Goal: Navigation & Orientation: Find specific page/section

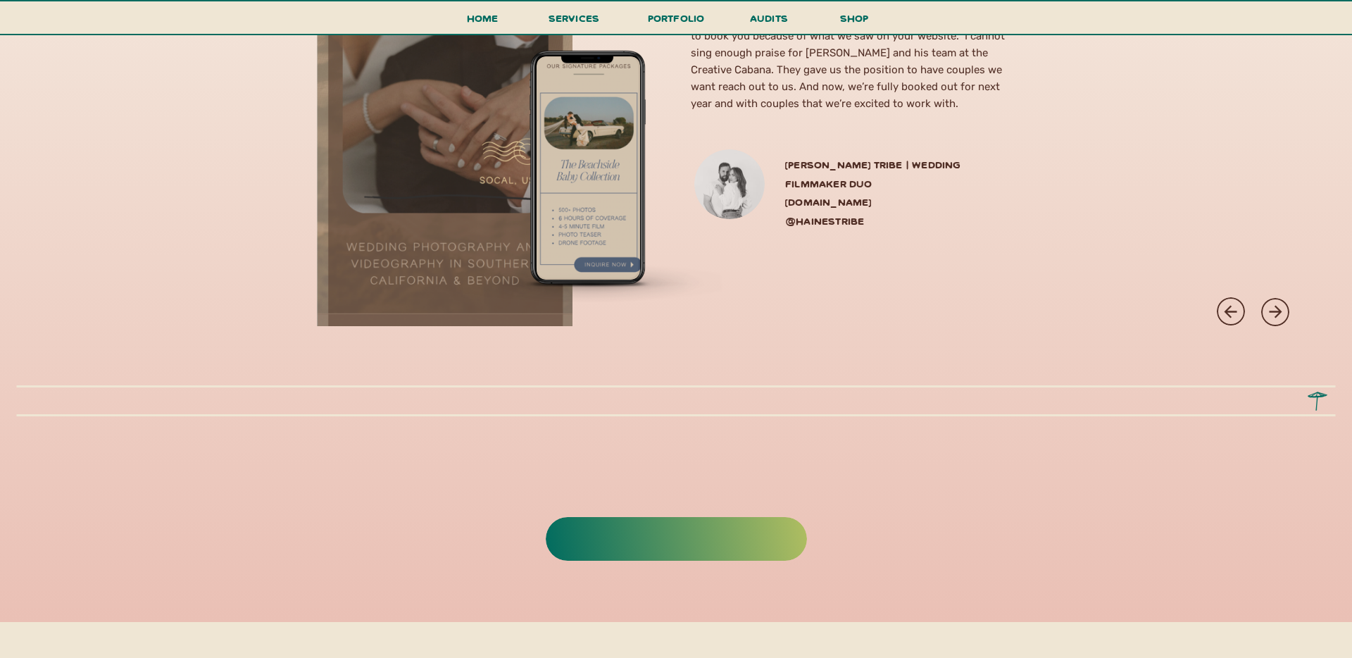
scroll to position [6217, 0]
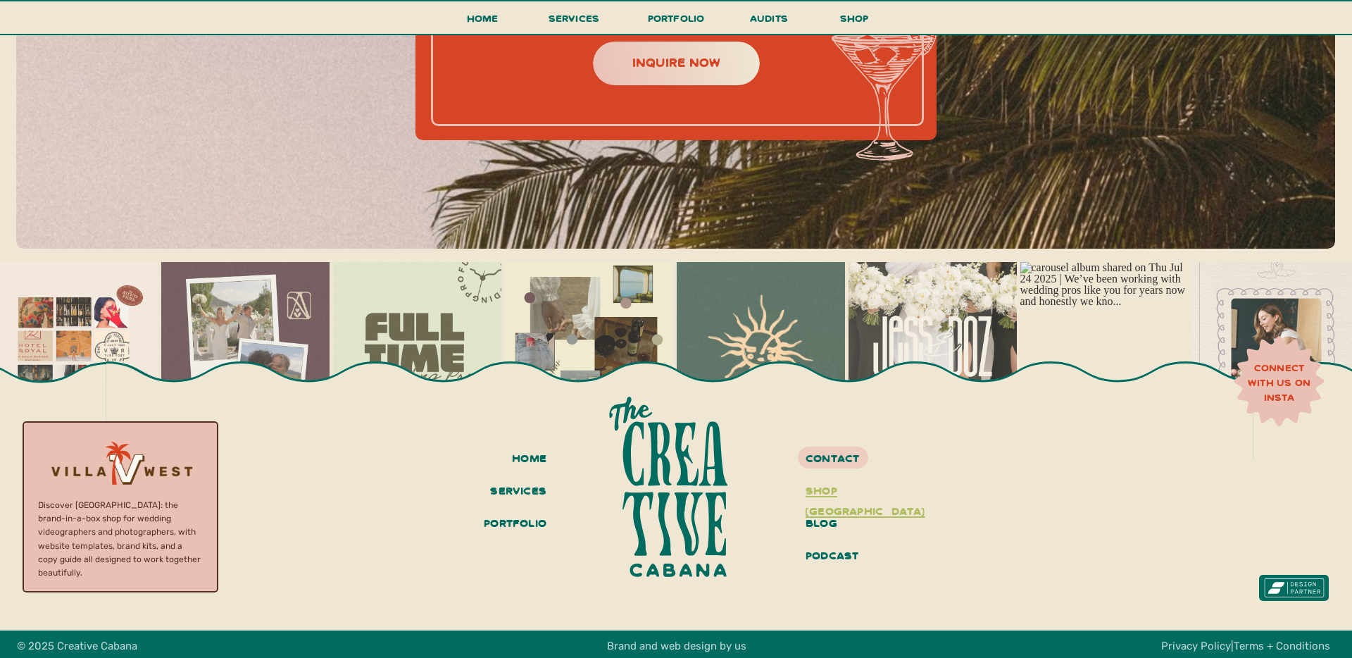
click at [837, 491] on h3 "shop [GEOGRAPHIC_DATA]" at bounding box center [859, 492] width 106 height 24
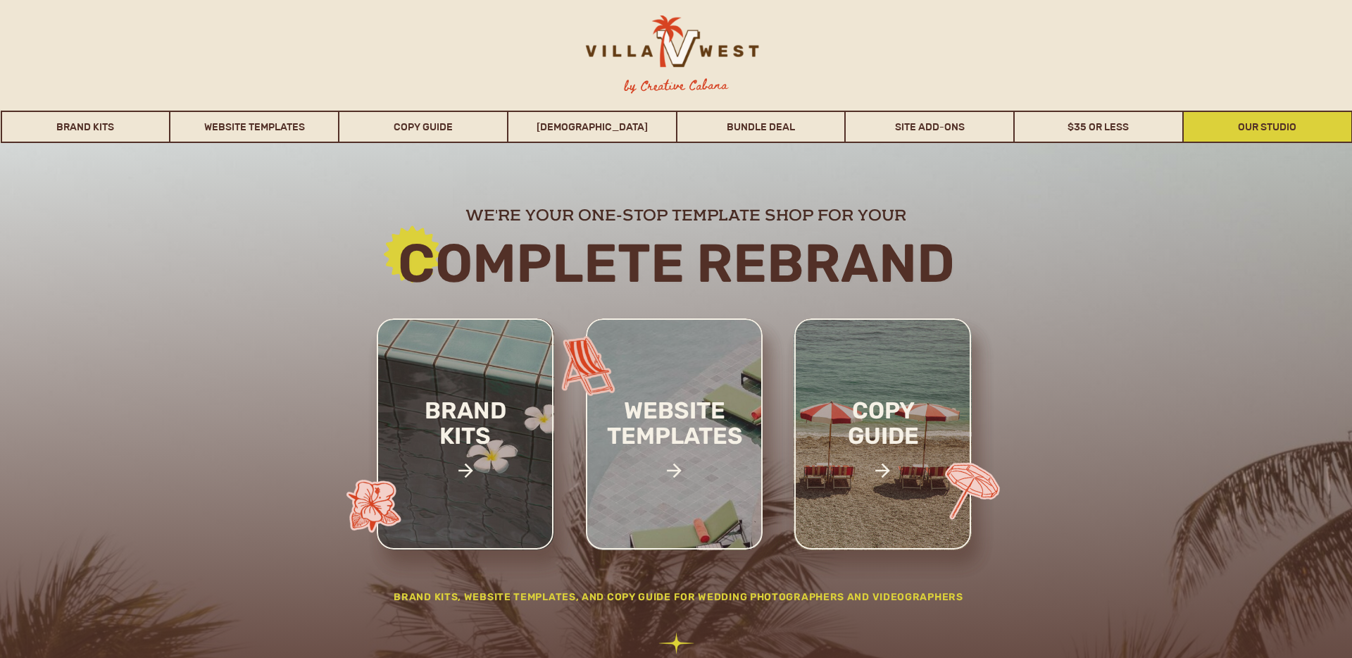
click at [1259, 126] on link "Our Studio" at bounding box center [1268, 127] width 168 height 32
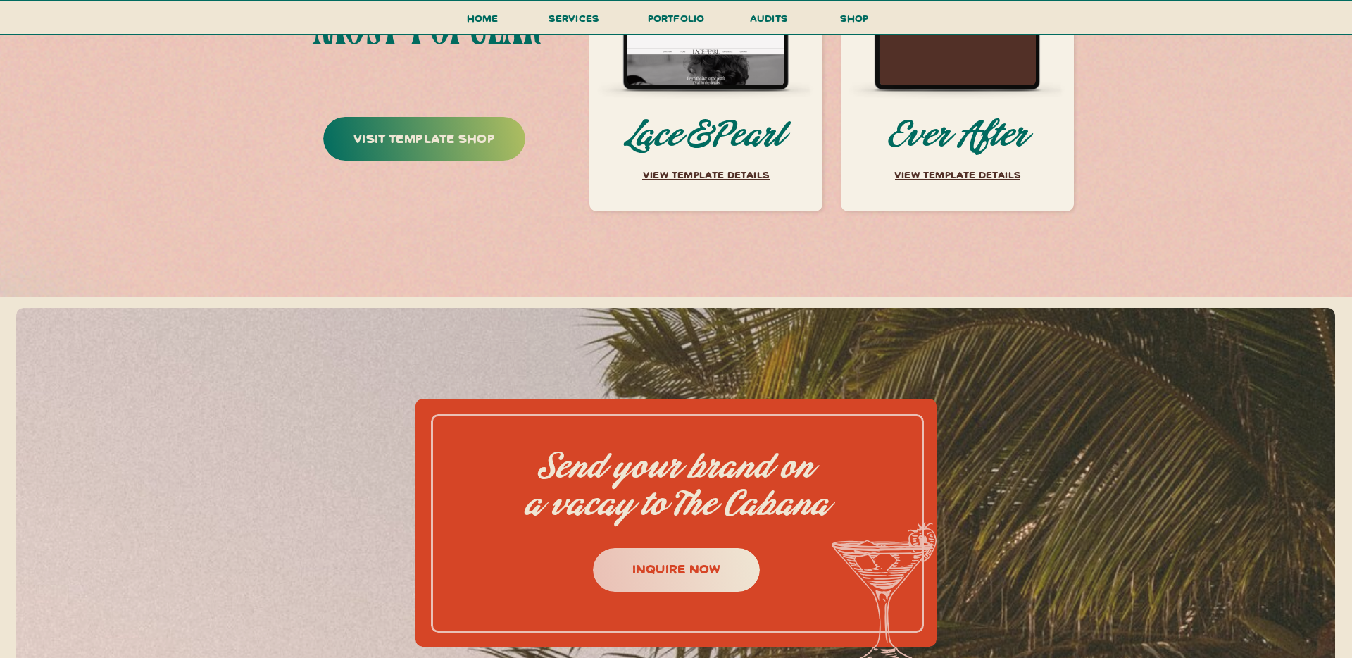
scroll to position [6217, 0]
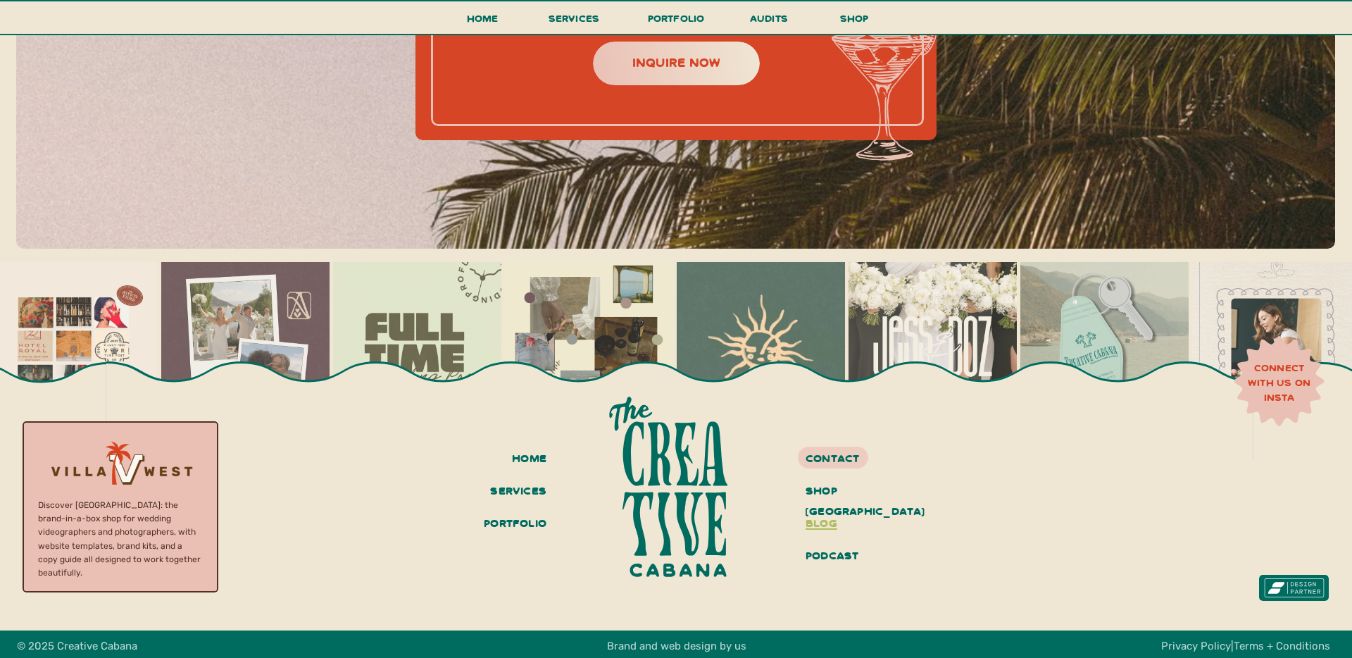
click at [821, 524] on h3 "blog" at bounding box center [859, 524] width 106 height 24
